Goal: Find specific page/section: Find specific page/section

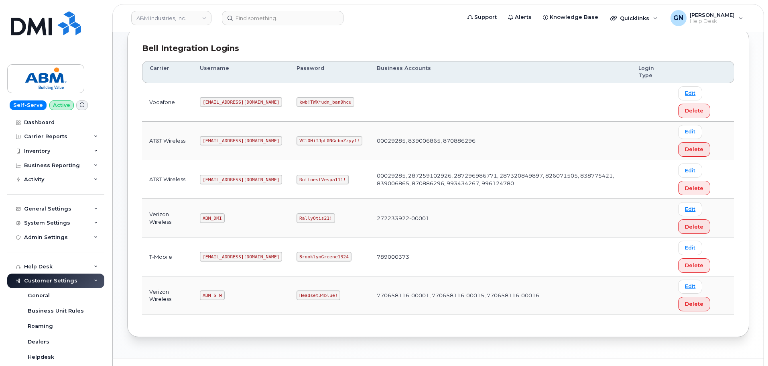
scroll to position [126, 0]
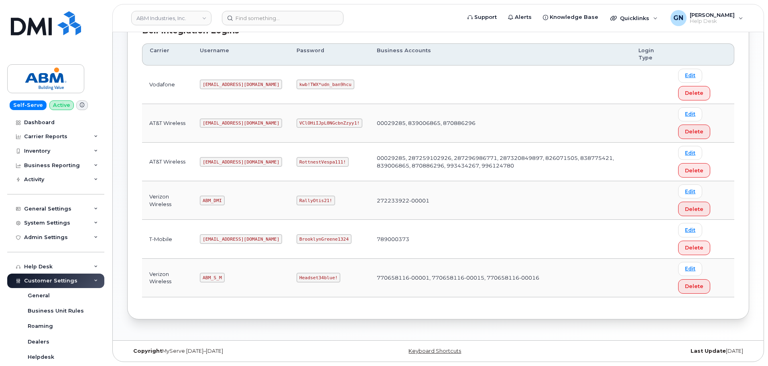
click at [214, 162] on code "[EMAIL_ADDRESS][DOMAIN_NAME]" at bounding box center [241, 162] width 82 height 10
copy code "[EMAIL_ADDRESS][DOMAIN_NAME]"
click at [297, 163] on code "RottnestVespa111!" at bounding box center [323, 162] width 52 height 10
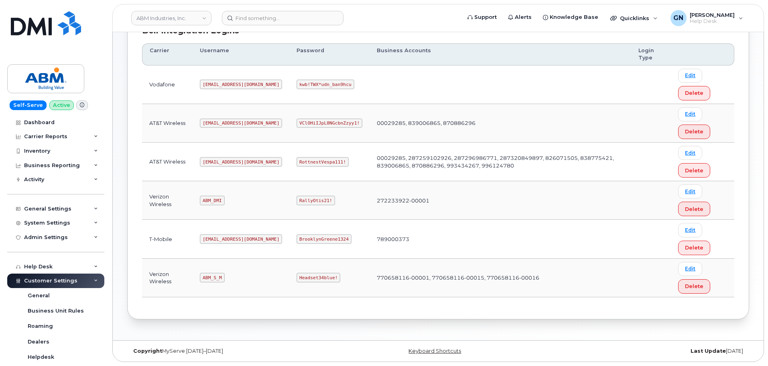
click at [297, 161] on code "RottnestVespa111!" at bounding box center [323, 162] width 52 height 10
click at [297, 160] on code "RottnestVespa111!" at bounding box center [323, 162] width 52 height 10
click at [297, 159] on code "RottnestVespa111!" at bounding box center [323, 162] width 52 height 10
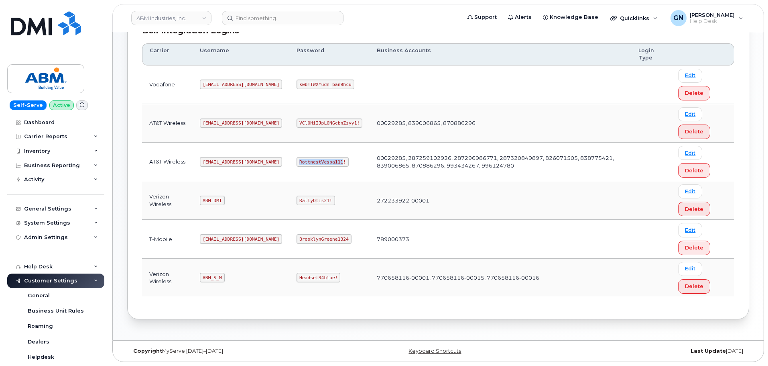
click at [297, 159] on code "RottnestVespa111!" at bounding box center [323, 162] width 52 height 10
click at [297, 161] on code "RottnestVespa111!" at bounding box center [323, 162] width 52 height 10
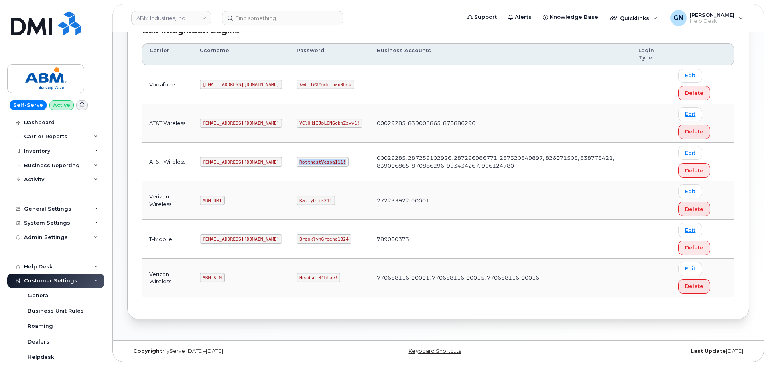
click at [297, 161] on code "RottnestVespa111!" at bounding box center [323, 162] width 52 height 10
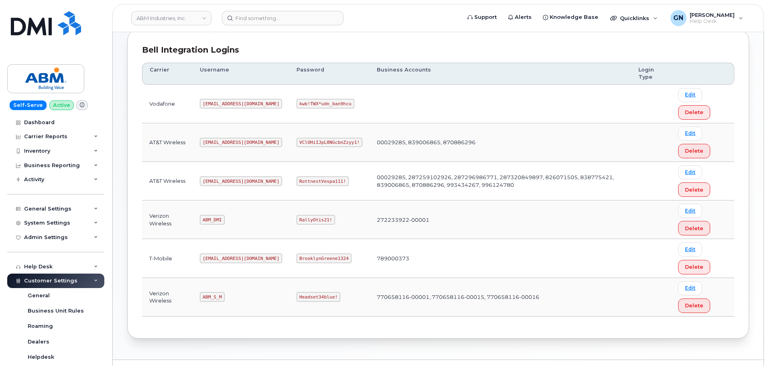
scroll to position [120, 0]
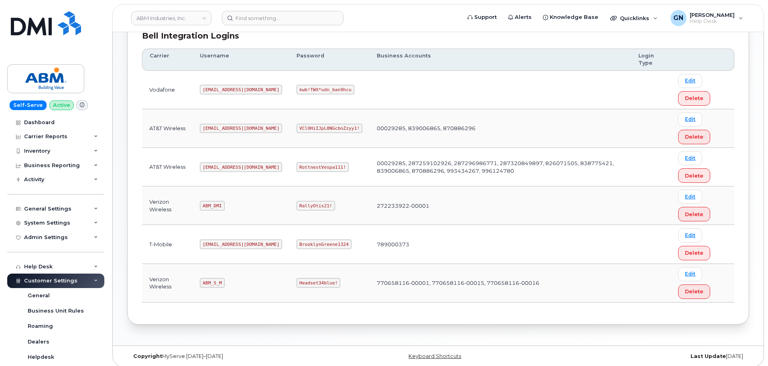
click at [211, 168] on code "[EMAIL_ADDRESS][DOMAIN_NAME]" at bounding box center [241, 167] width 82 height 10
copy code "[EMAIL_ADDRESS][DOMAIN_NAME]"
click at [297, 168] on code "RottnestVespa111!" at bounding box center [323, 167] width 52 height 10
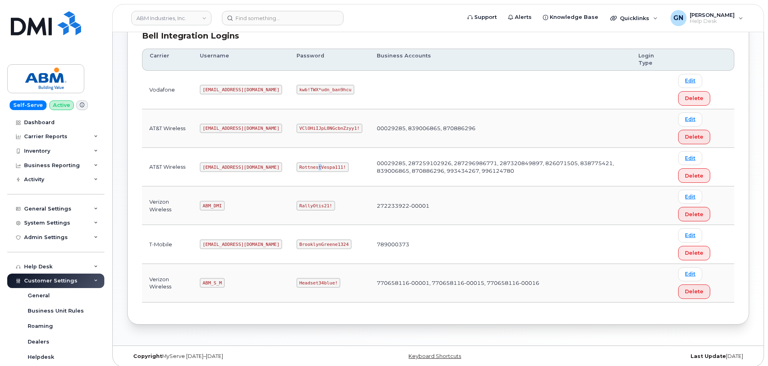
click at [297, 168] on code "RottnestVespa111!" at bounding box center [323, 167] width 52 height 10
click at [297, 167] on code "RottnestVespa111!" at bounding box center [323, 167] width 52 height 10
copy code "RottnestVespa111!"
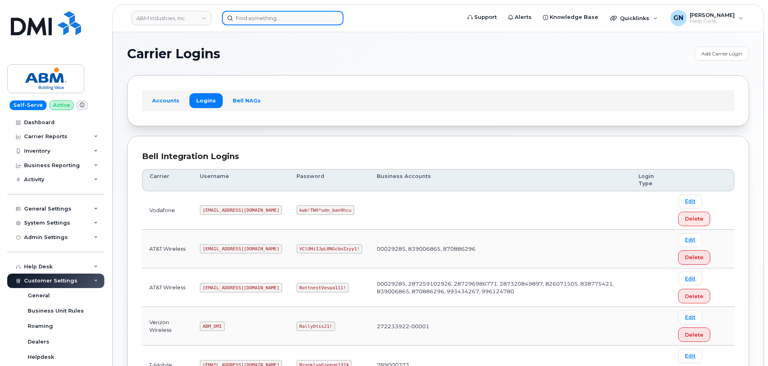
click at [252, 20] on input at bounding box center [283, 18] width 122 height 14
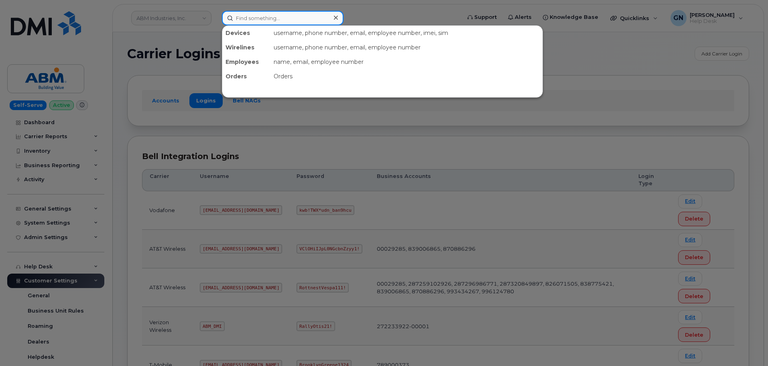
paste input "9178540112"
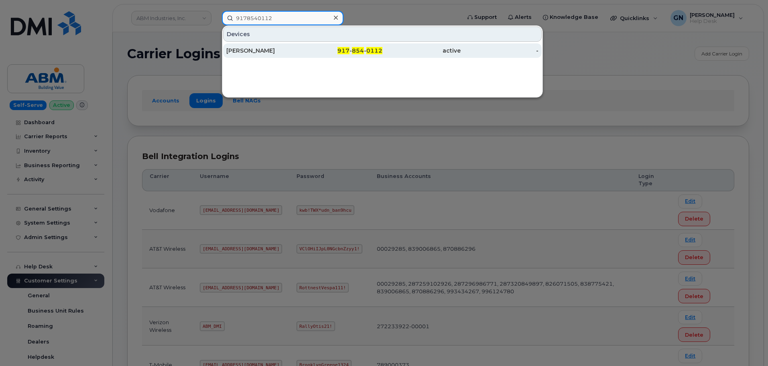
type input "9178540112"
click at [285, 50] on div "MICHELLE EVANS" at bounding box center [265, 51] width 78 height 8
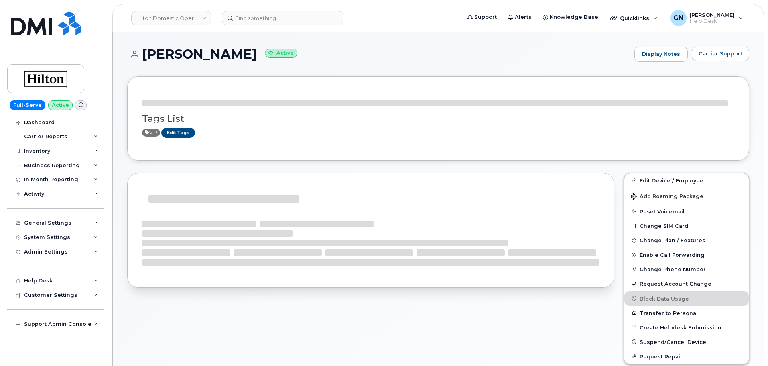
click at [169, 53] on h1 "MICHELLE EVANS Active" at bounding box center [378, 54] width 503 height 14
drag, startPoint x: 169, startPoint y: 53, endPoint x: 238, endPoint y: 53, distance: 69.0
click at [238, 53] on h1 "MICHELLE EVANS Active" at bounding box center [378, 54] width 503 height 14
copy h1 "MICHELLE EVANS"
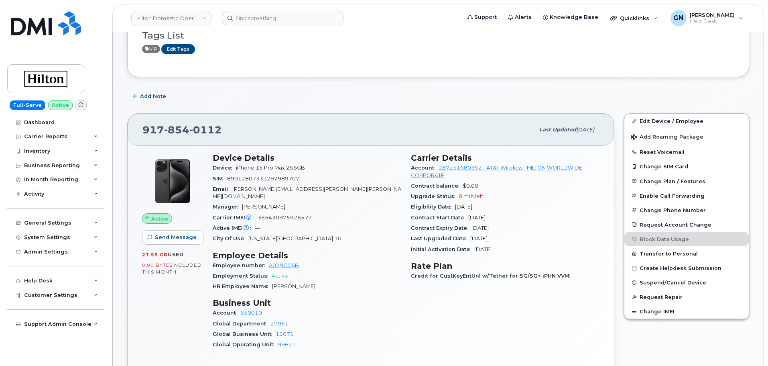
scroll to position [80, 0]
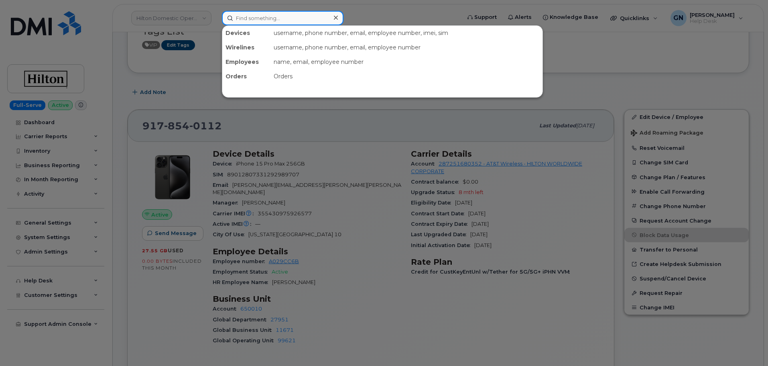
click at [283, 22] on input at bounding box center [283, 18] width 122 height 14
paste input "7032635711"
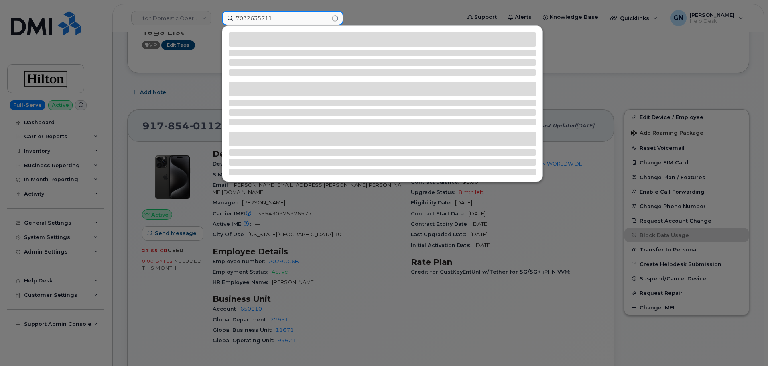
type input "7032635711"
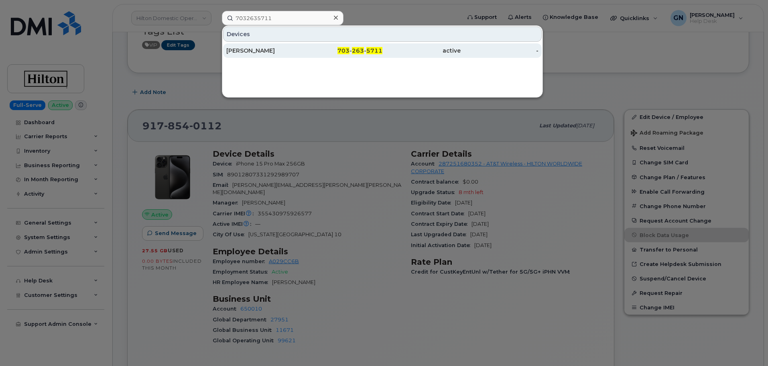
click at [327, 53] on div "703 - 263 - 5711" at bounding box center [344, 51] width 78 height 8
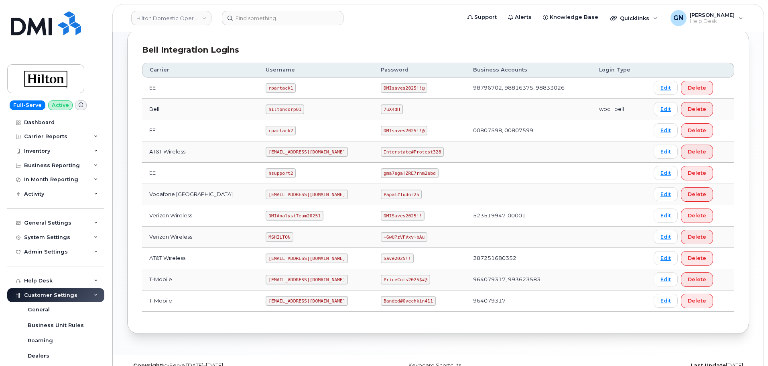
scroll to position [201, 0]
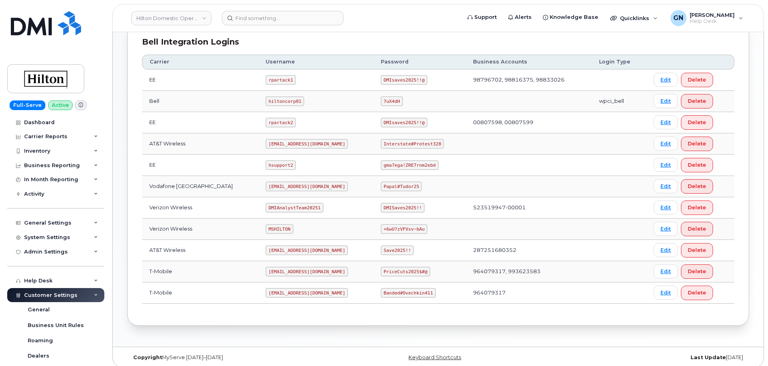
click at [281, 145] on code "ms-hilton@dminc.com" at bounding box center [307, 144] width 82 height 10
click at [281, 145] on code "[EMAIL_ADDRESS][DOMAIN_NAME]" at bounding box center [307, 144] width 82 height 10
click at [281, 145] on code "ms-hilton@dminc.com" at bounding box center [307, 144] width 82 height 10
copy code "ms-hilton@dminc.com"
click at [416, 144] on code "Interstate#Protest328" at bounding box center [412, 144] width 63 height 10
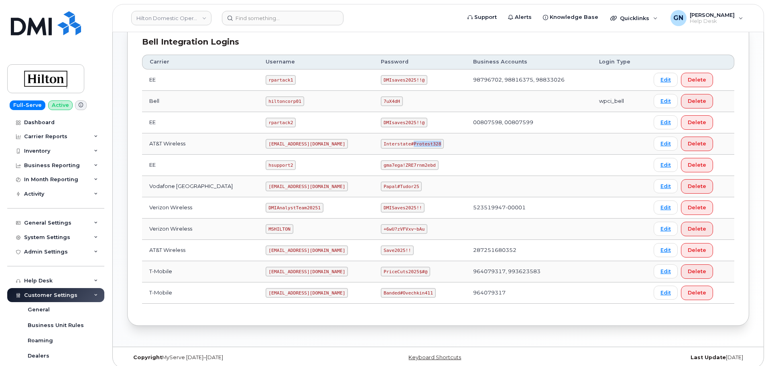
click at [416, 144] on code "Interstate#Protest328" at bounding box center [412, 144] width 63 height 10
copy code "Interstate#Protest328"
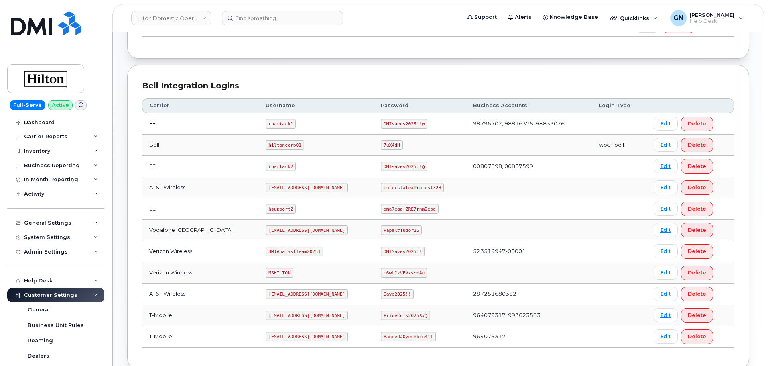
scroll to position [161, 0]
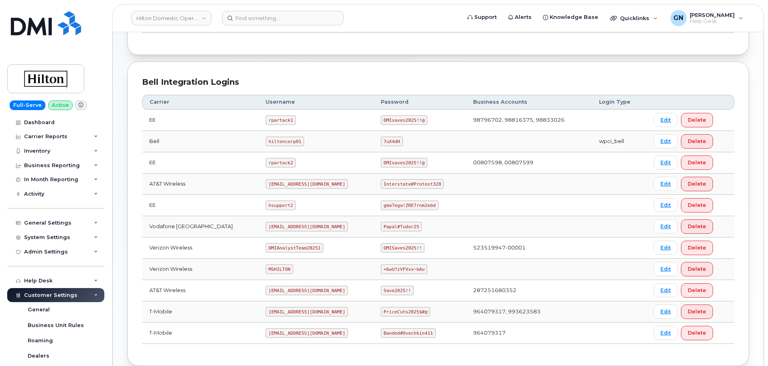
click at [273, 183] on code "[EMAIL_ADDRESS][DOMAIN_NAME]" at bounding box center [307, 184] width 82 height 10
copy code "[EMAIL_ADDRESS][DOMAIN_NAME]"
click at [402, 185] on code "Interstate#Protest328" at bounding box center [412, 184] width 63 height 10
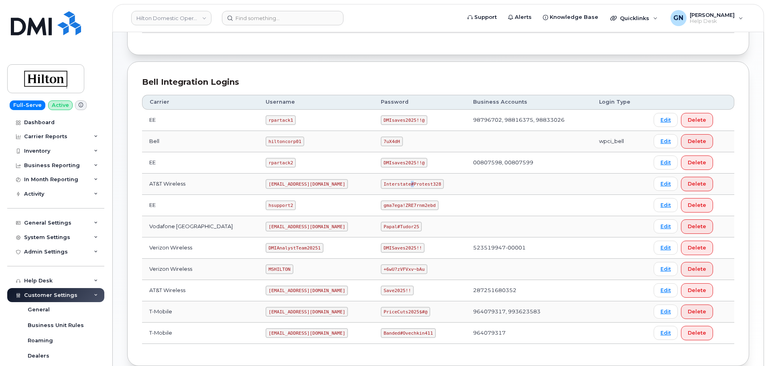
click at [402, 185] on code "Interstate#Protest328" at bounding box center [412, 184] width 63 height 10
copy code "Interstate#Protest328"
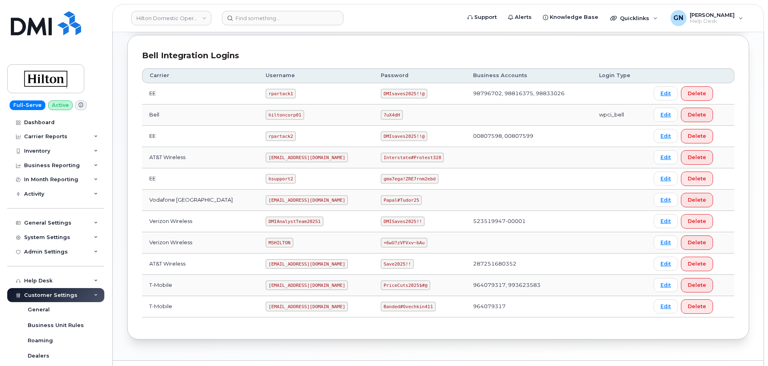
scroll to position [201, 0]
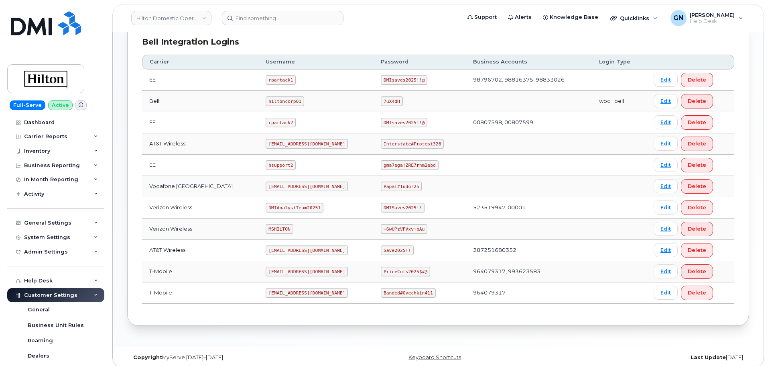
click at [272, 228] on code "MSHILTON" at bounding box center [279, 229] width 27 height 10
copy code "MSHILTON"
click at [386, 229] on code "+6wU?zVFVxv~bAu" at bounding box center [404, 229] width 47 height 10
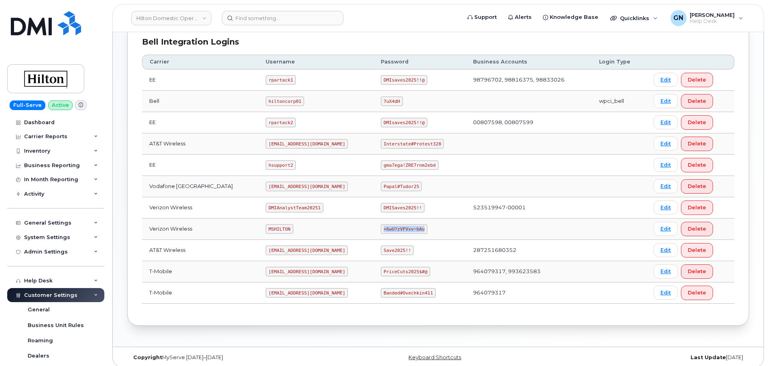
click at [386, 229] on code "+6wU?zVFVxv~bAu" at bounding box center [404, 229] width 47 height 10
copy code "+6wU?zVFVxv~bAu"
